Goal: Task Accomplishment & Management: Complete application form

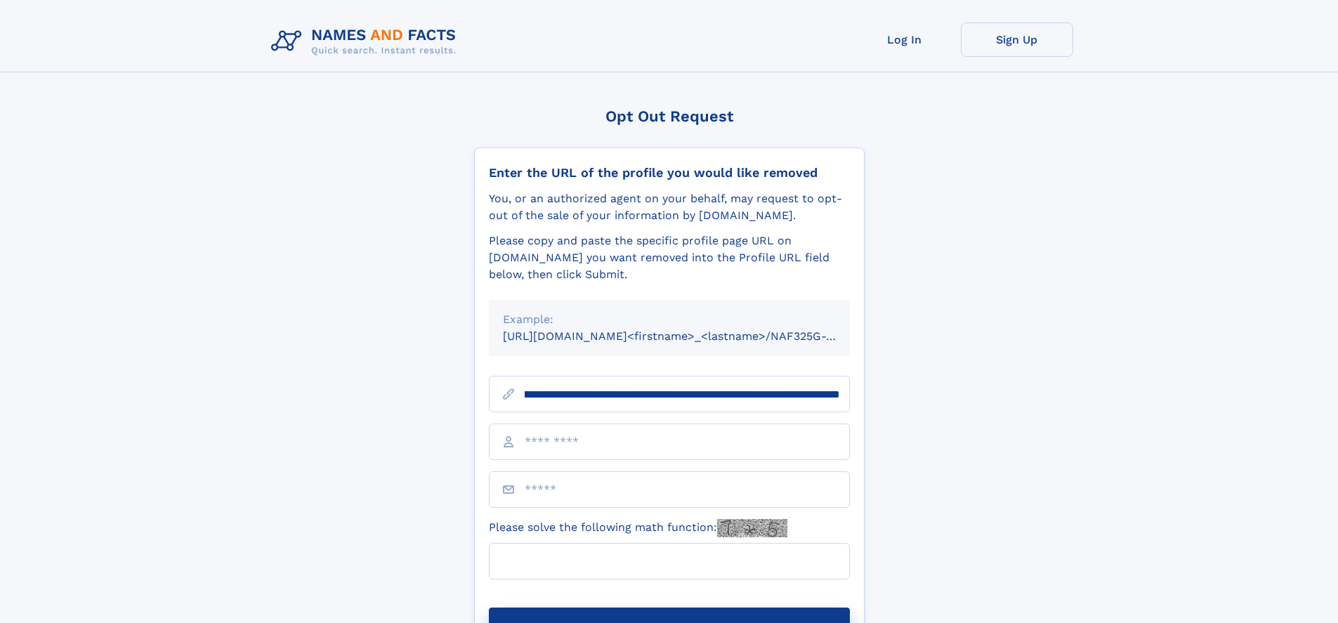
scroll to position [0, 178]
type input "**********"
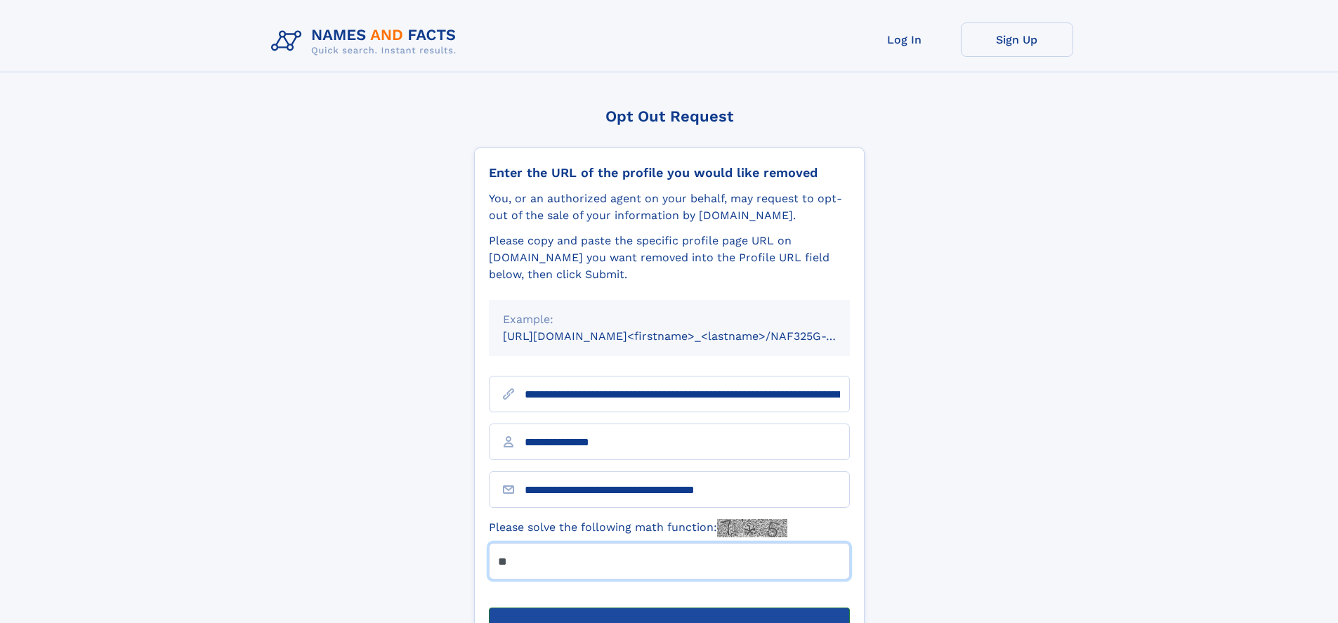
type input "**"
click at [669, 608] on button "Submit Opt Out Request" at bounding box center [669, 630] width 361 height 45
